Goal: Find specific page/section: Find specific page/section

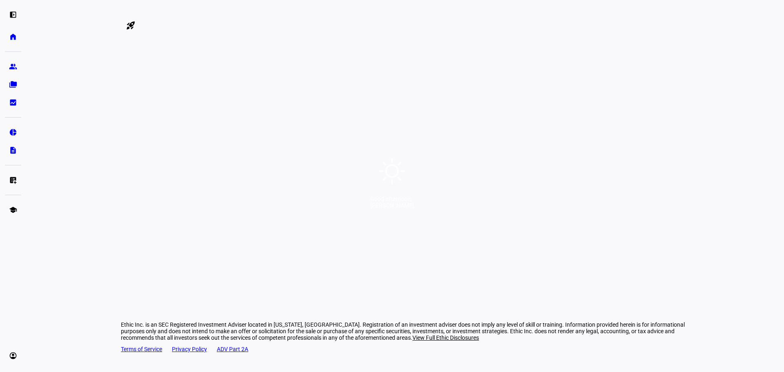
click at [388, 170] on icon at bounding box center [391, 170] width 29 height 29
click at [390, 169] on icon at bounding box center [391, 170] width 29 height 29
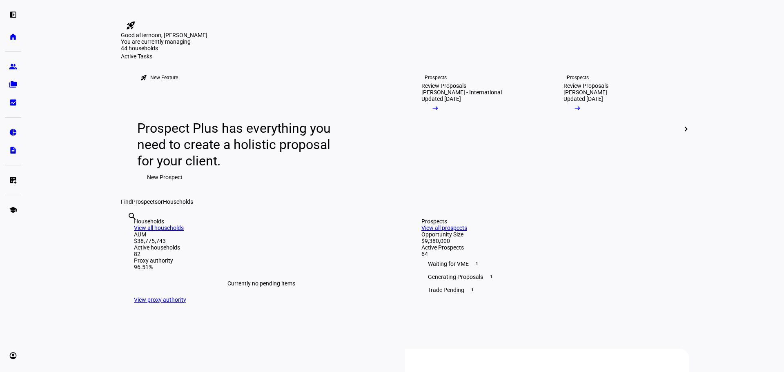
drag, startPoint x: 31, startPoint y: 250, endPoint x: 145, endPoint y: 227, distance: 116.4
click at [31, 250] on eth-layout-page-content "rocket_launch Product Updates The latest features and improvements Powered by L…" at bounding box center [405, 186] width 758 height 372
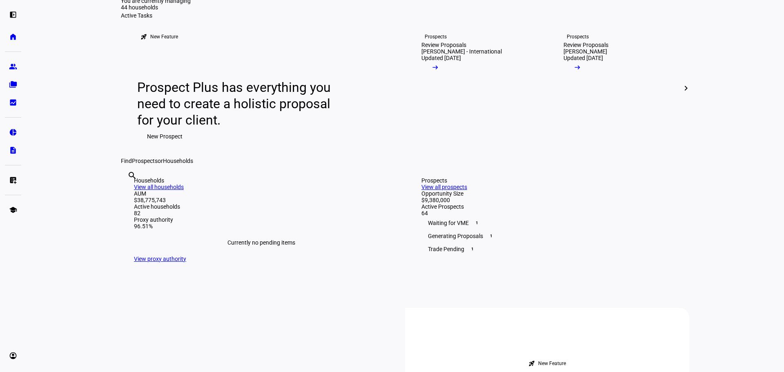
click at [14, 80] on eth-mat-symbol "folder_copy" at bounding box center [13, 84] width 8 height 8
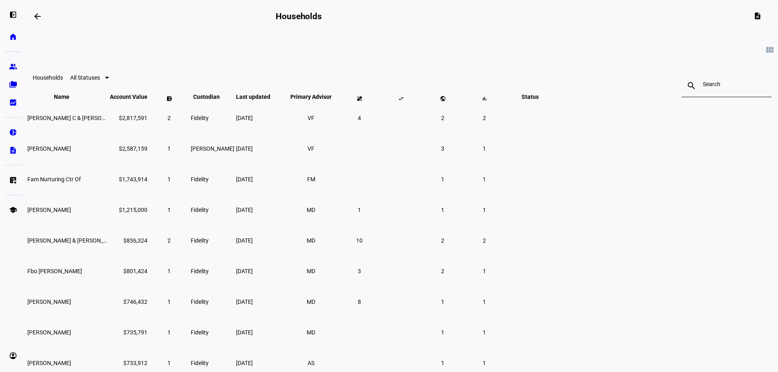
click at [19, 67] on link "group Prospects" at bounding box center [13, 66] width 16 height 16
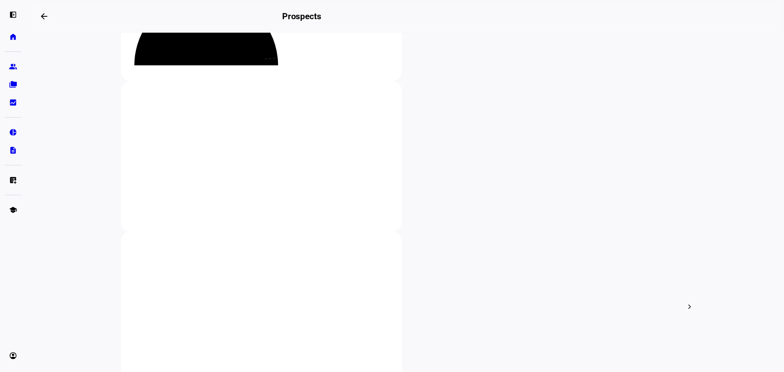
scroll to position [123, 0]
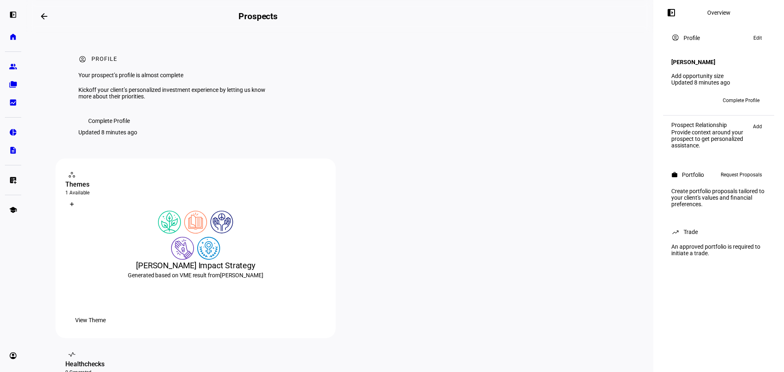
drag, startPoint x: 147, startPoint y: 282, endPoint x: 276, endPoint y: 249, distance: 133.5
click at [147, 260] on div at bounding box center [195, 248] width 261 height 23
click at [161, 211] on div "workspaces contact_support Themes 1 Available What is a Theme? Create Theme" at bounding box center [195, 189] width 261 height 42
